Goal: Information Seeking & Learning: Learn about a topic

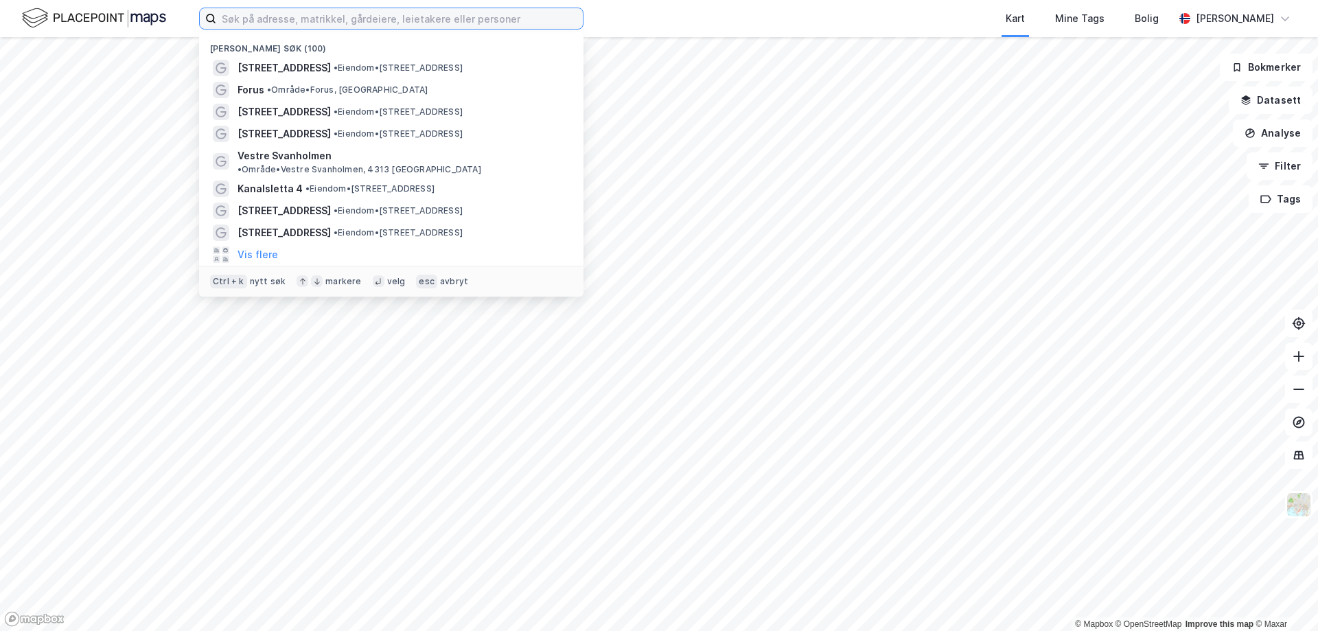
click at [417, 24] on input at bounding box center [399, 18] width 366 height 21
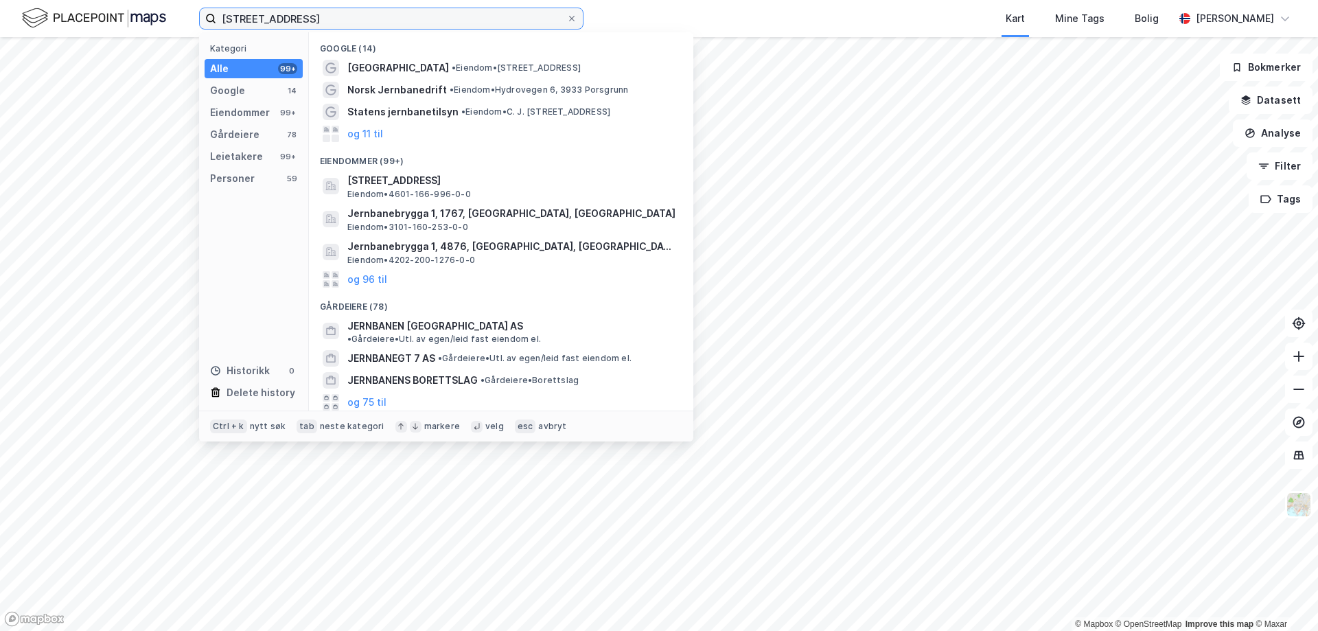
type input "[STREET_ADDRESS]"
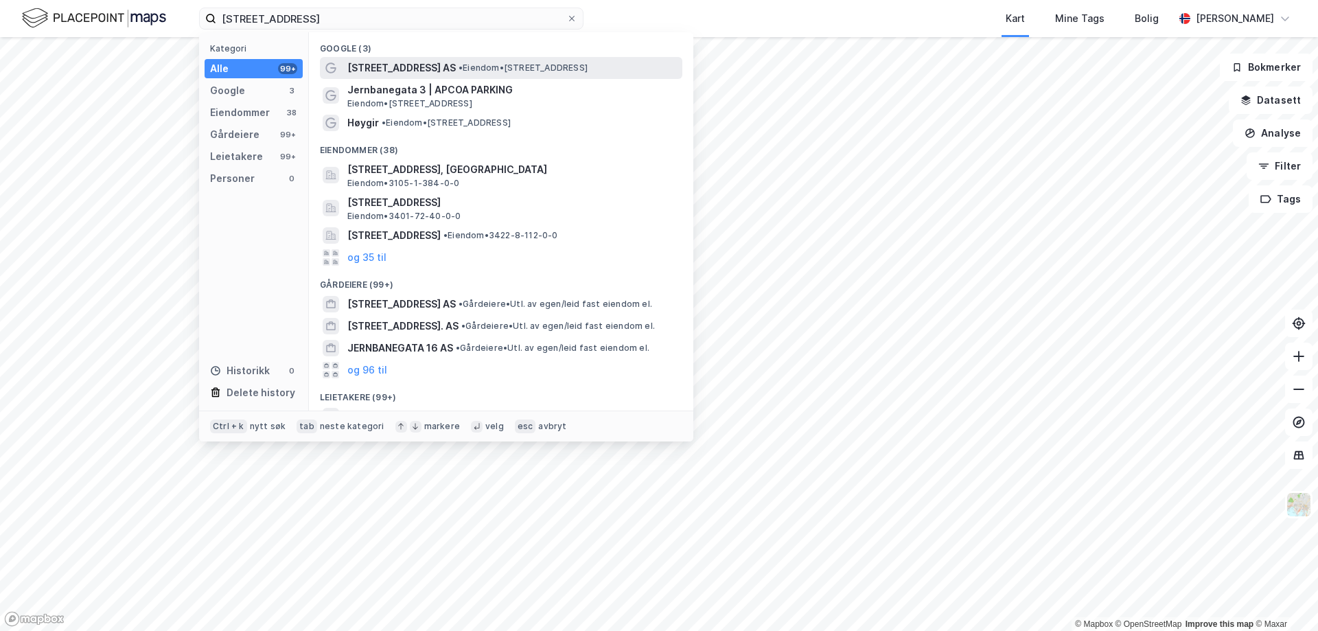
click at [434, 67] on span "[STREET_ADDRESS] AS" at bounding box center [401, 68] width 108 height 16
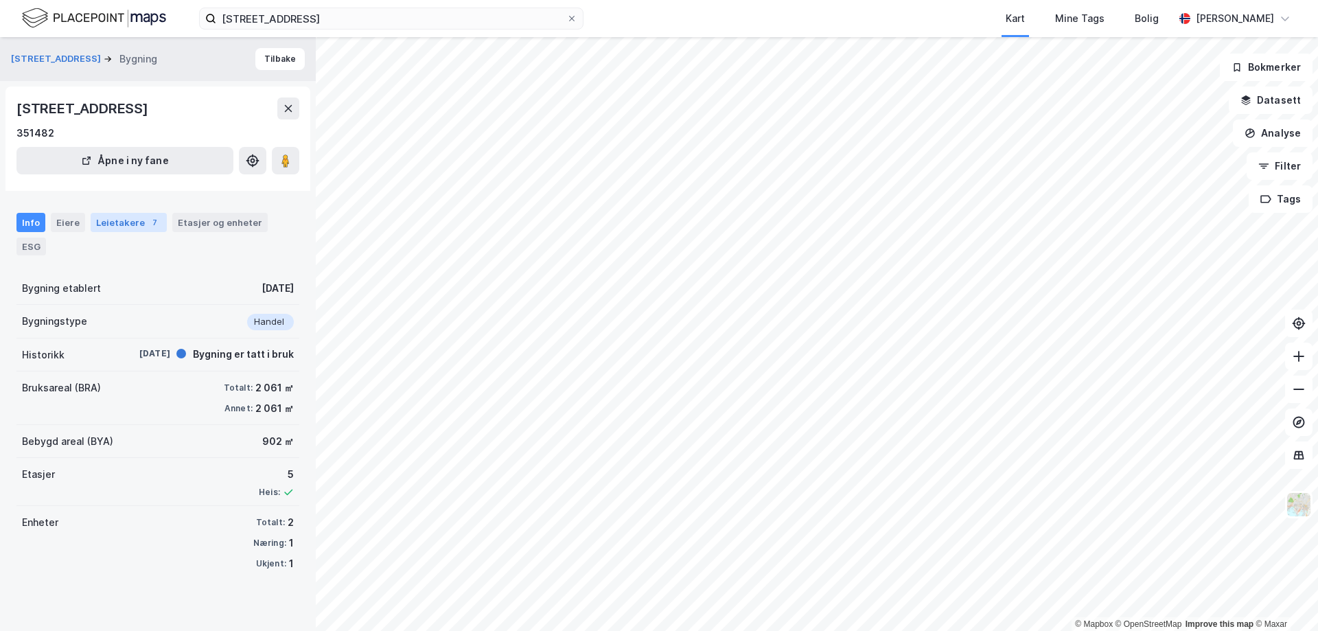
click at [121, 221] on div "Leietakere 7" at bounding box center [129, 222] width 76 height 19
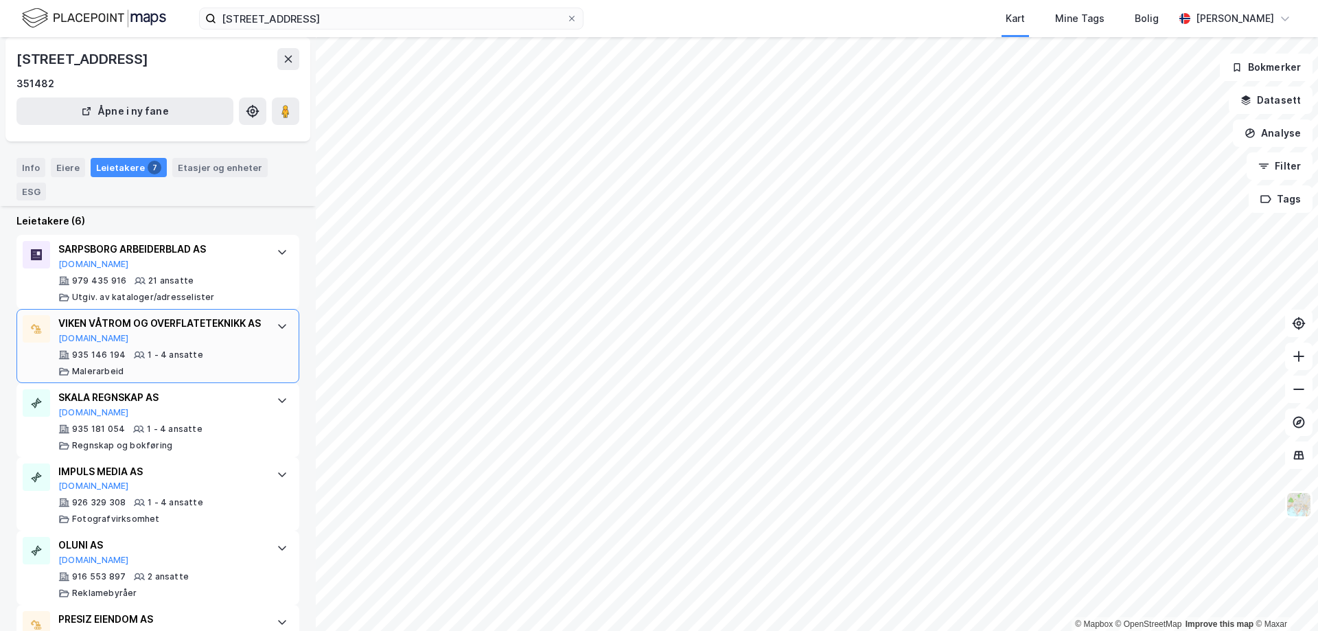
scroll to position [343, 0]
